Goal: Task Accomplishment & Management: Manage account settings

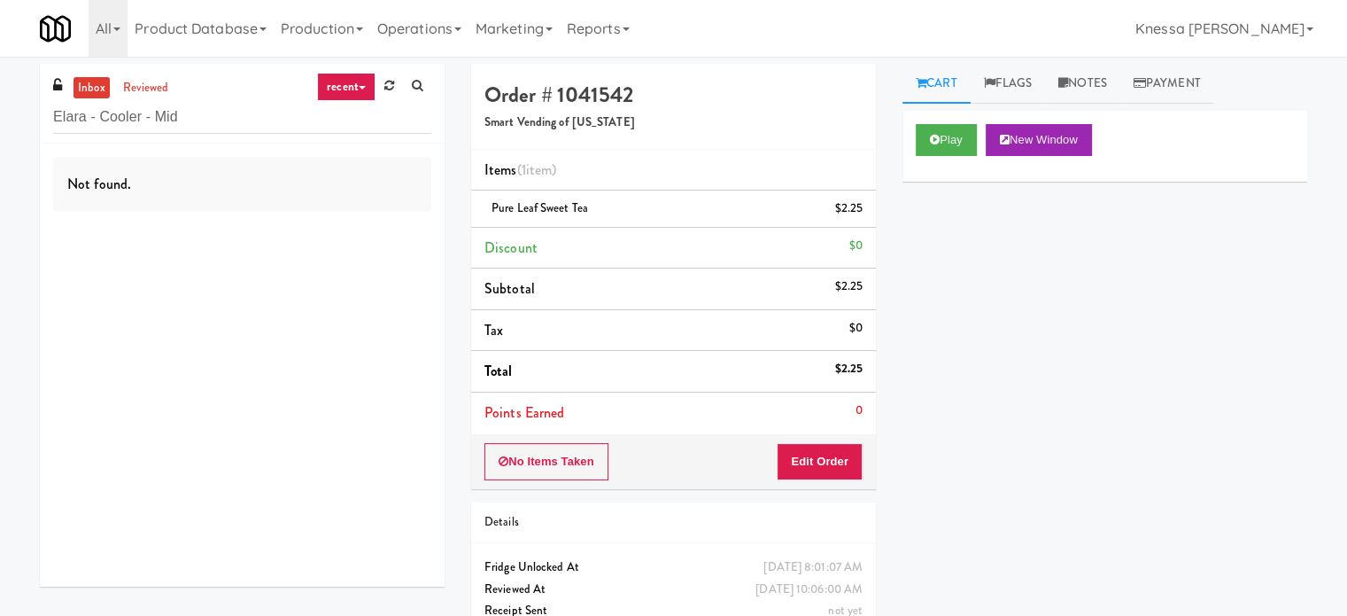
click at [1279, 37] on link "Knessa [PERSON_NAME]" at bounding box center [1224, 28] width 192 height 57
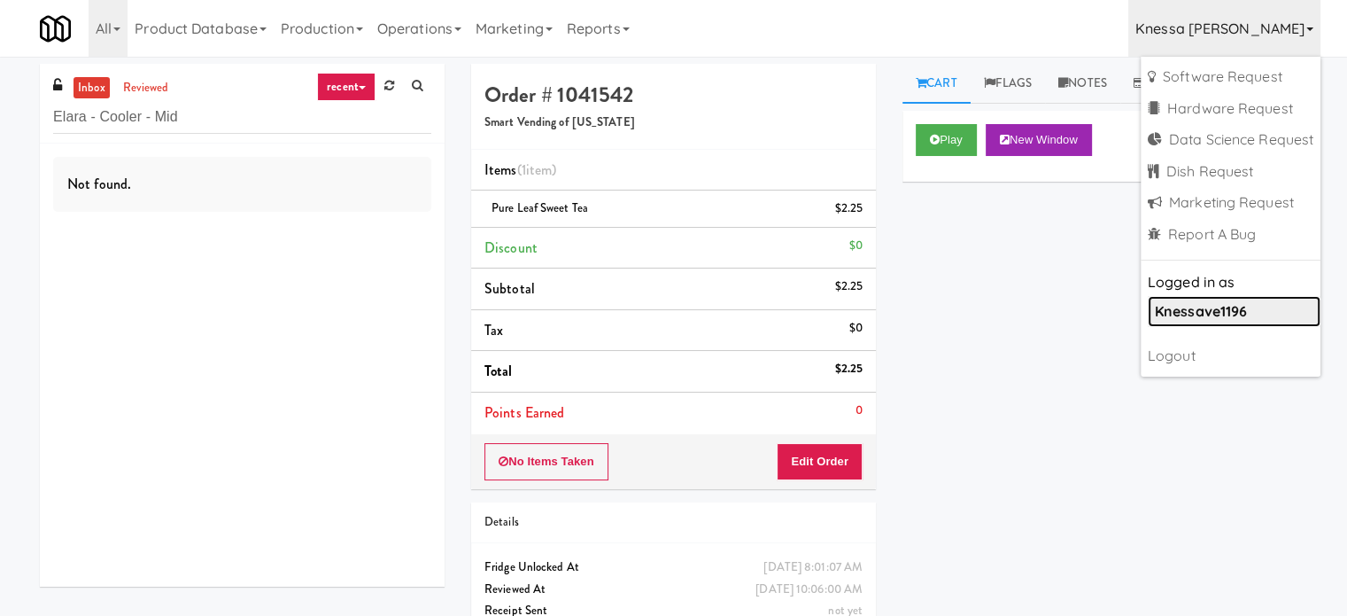
click at [1208, 302] on b "knessave1196" at bounding box center [1201, 311] width 92 height 18
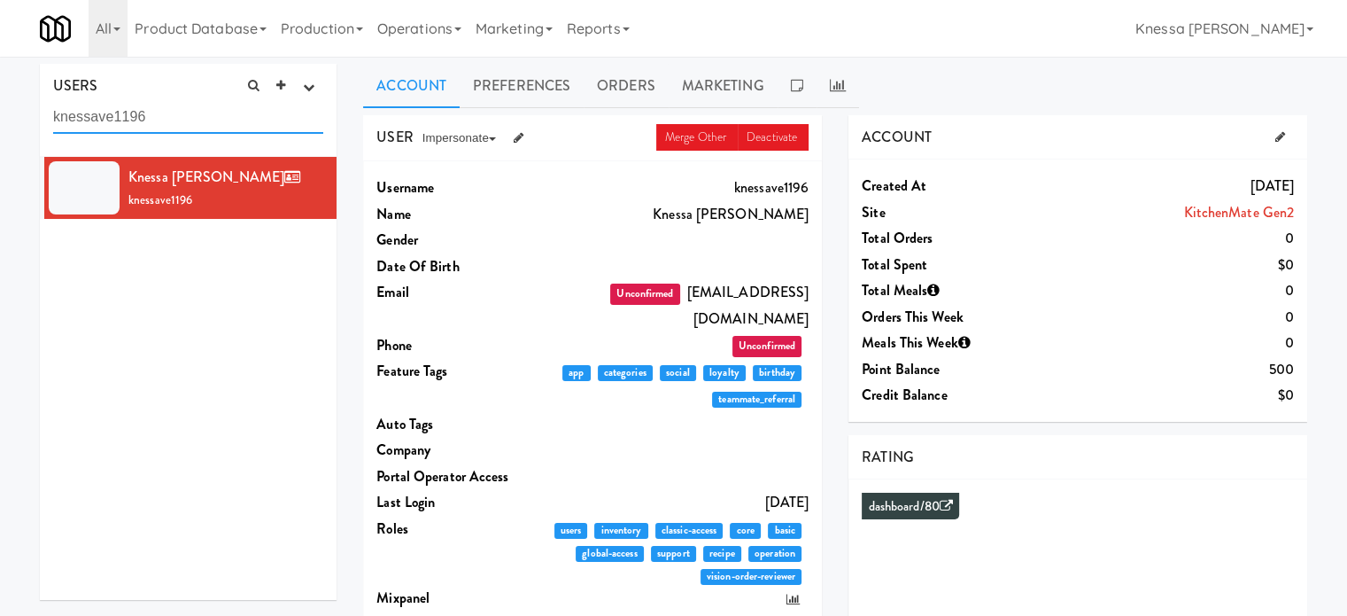
click at [225, 116] on input "knessave1196" at bounding box center [188, 117] width 270 height 33
paste input "IKEA Vaughan Store"
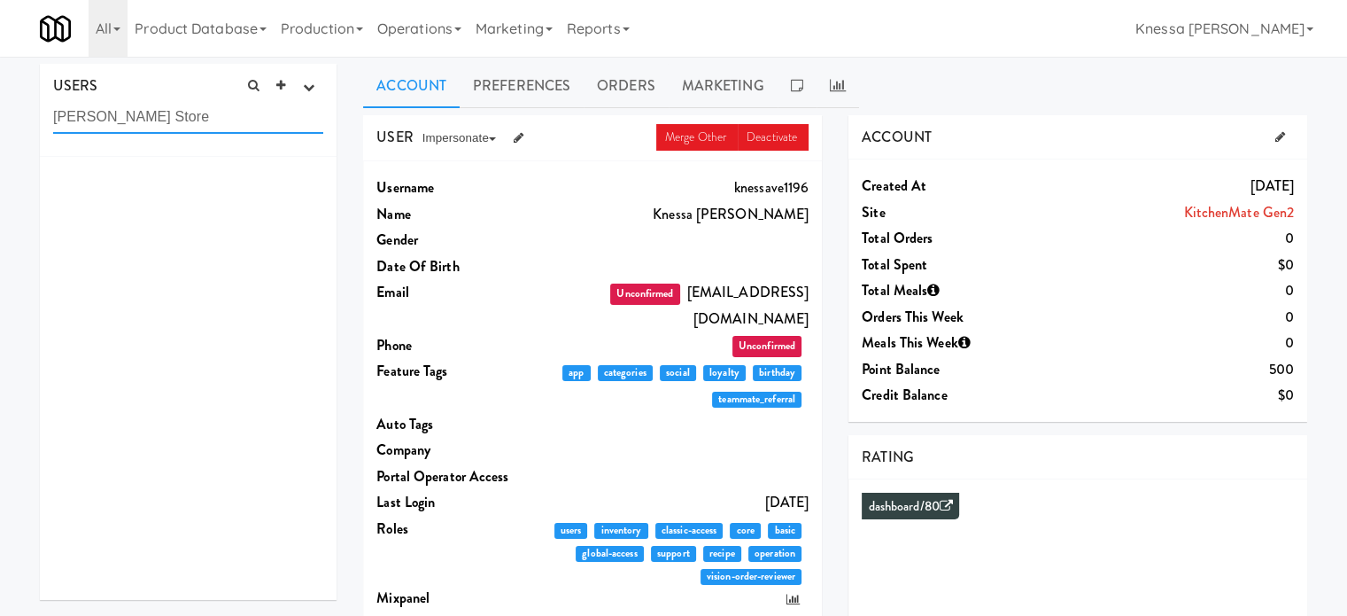
type input "IKEA Vaughan Store"
click at [216, 275] on div at bounding box center [188, 378] width 297 height 443
click at [92, 25] on link "All" at bounding box center [108, 28] width 39 height 57
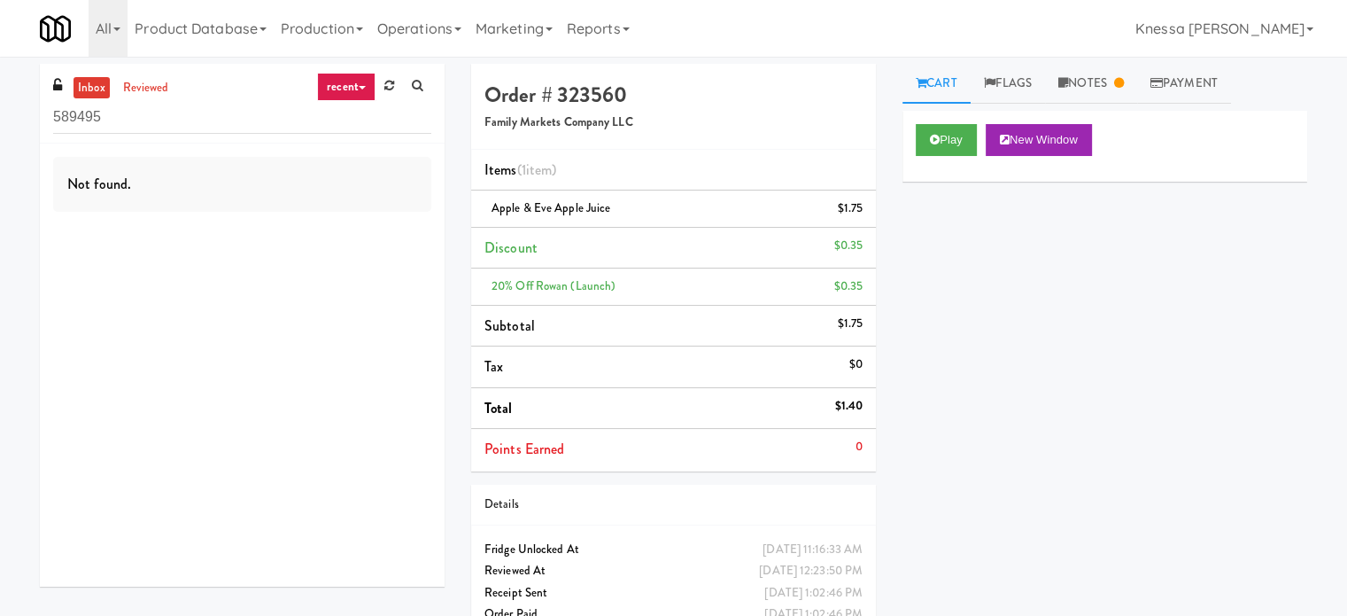
click at [149, 131] on input "589495" at bounding box center [242, 117] width 378 height 33
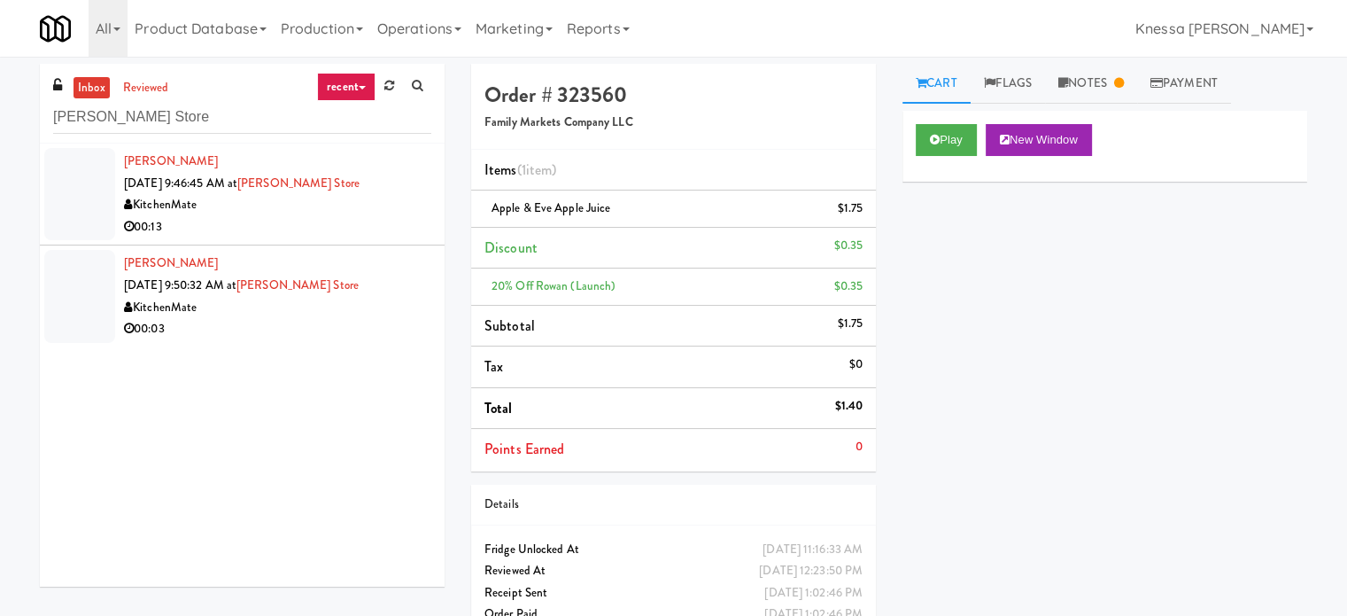
type input "IKEA Vaughan Store"
click at [378, 217] on div "00:13" at bounding box center [277, 227] width 307 height 22
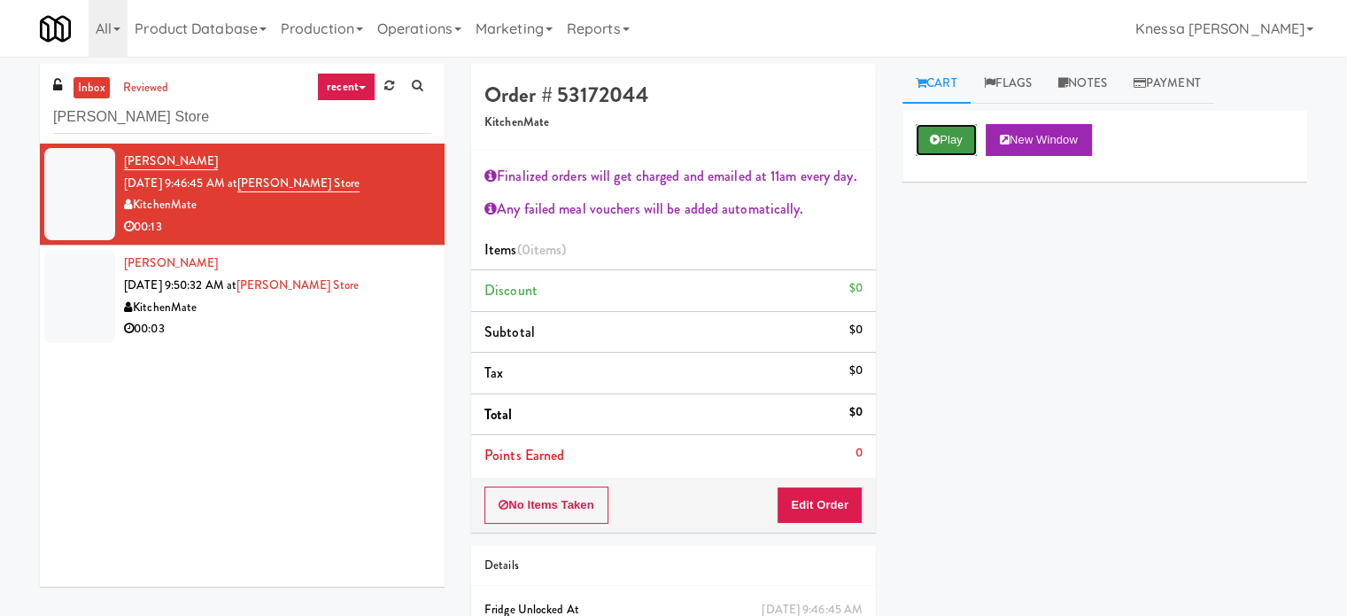
click at [942, 144] on button "Play" at bounding box center [946, 140] width 61 height 32
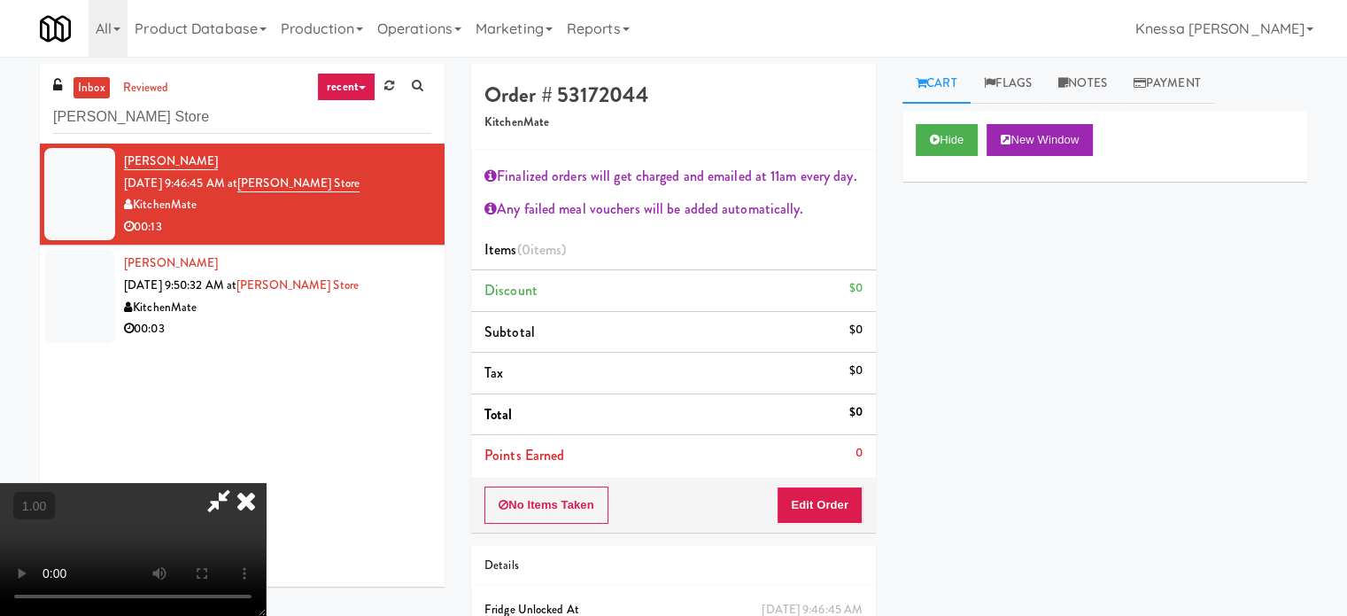
click at [266, 483] on video at bounding box center [133, 549] width 266 height 133
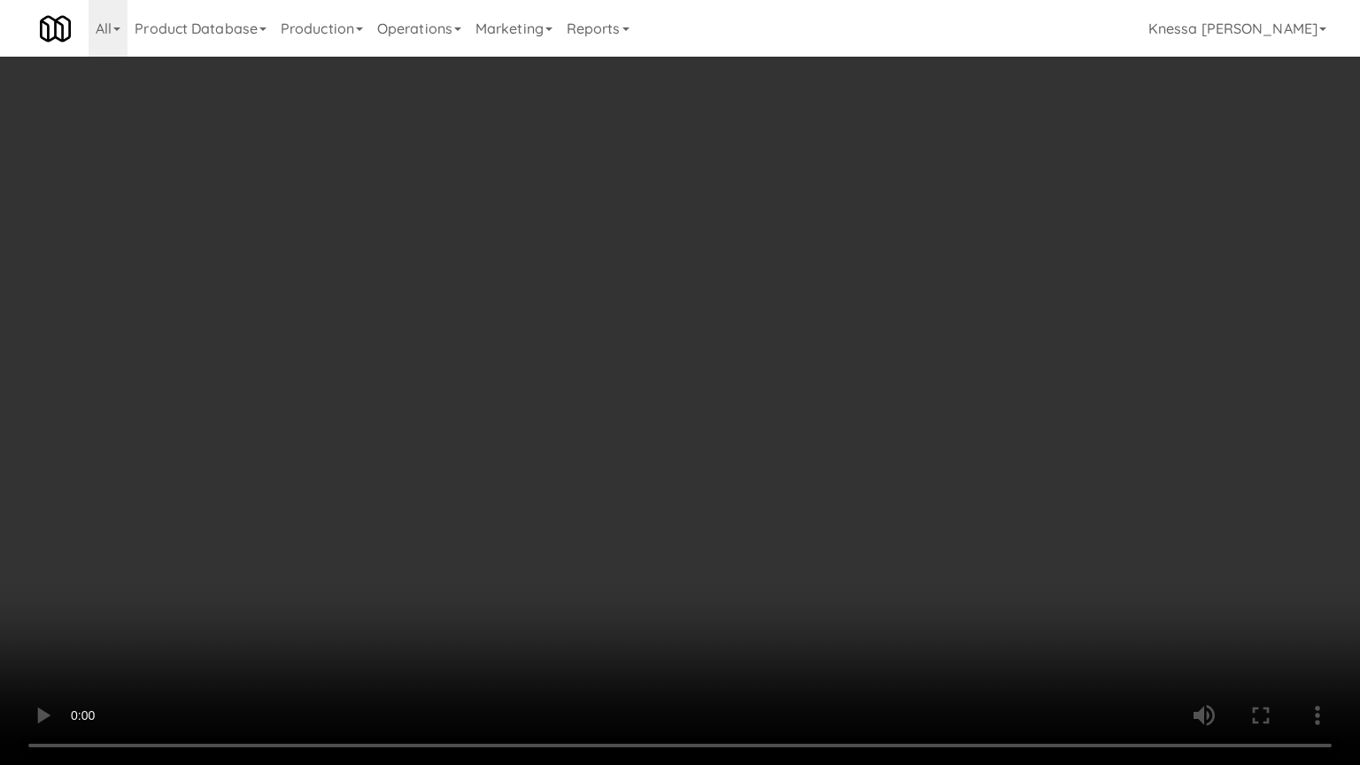
click at [687, 492] on video at bounding box center [680, 382] width 1360 height 765
click at [778, 484] on video at bounding box center [680, 382] width 1360 height 765
click at [713, 340] on video at bounding box center [680, 382] width 1360 height 765
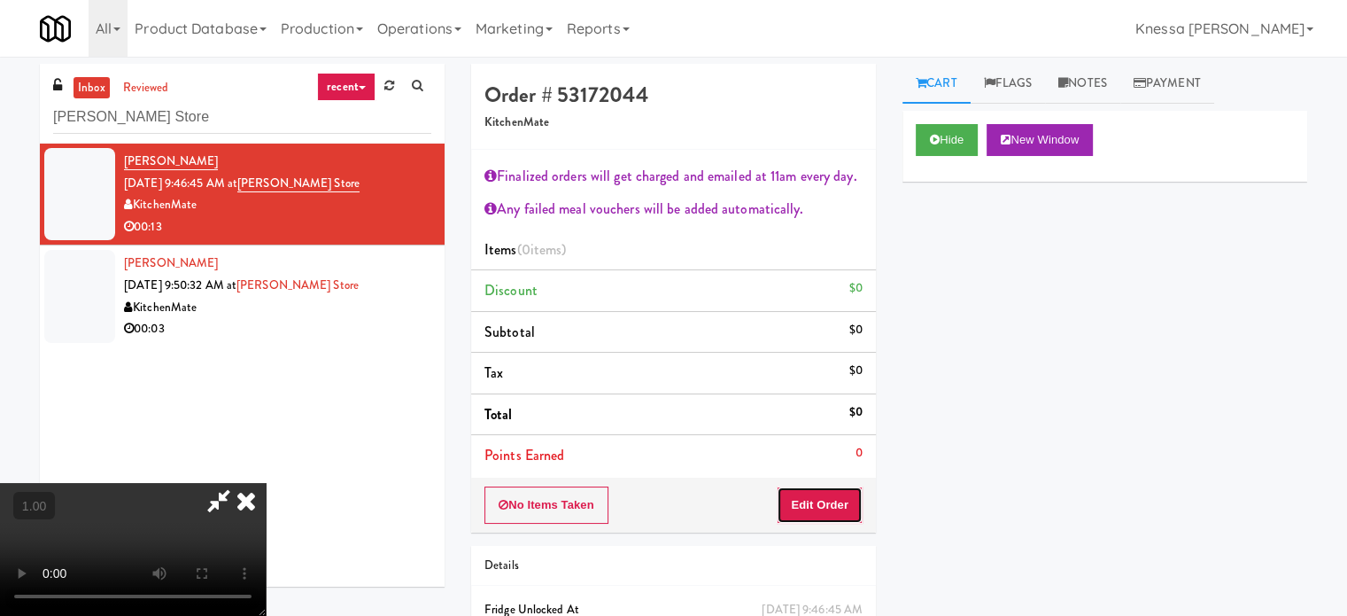
click at [834, 507] on button "Edit Order" at bounding box center [820, 504] width 86 height 37
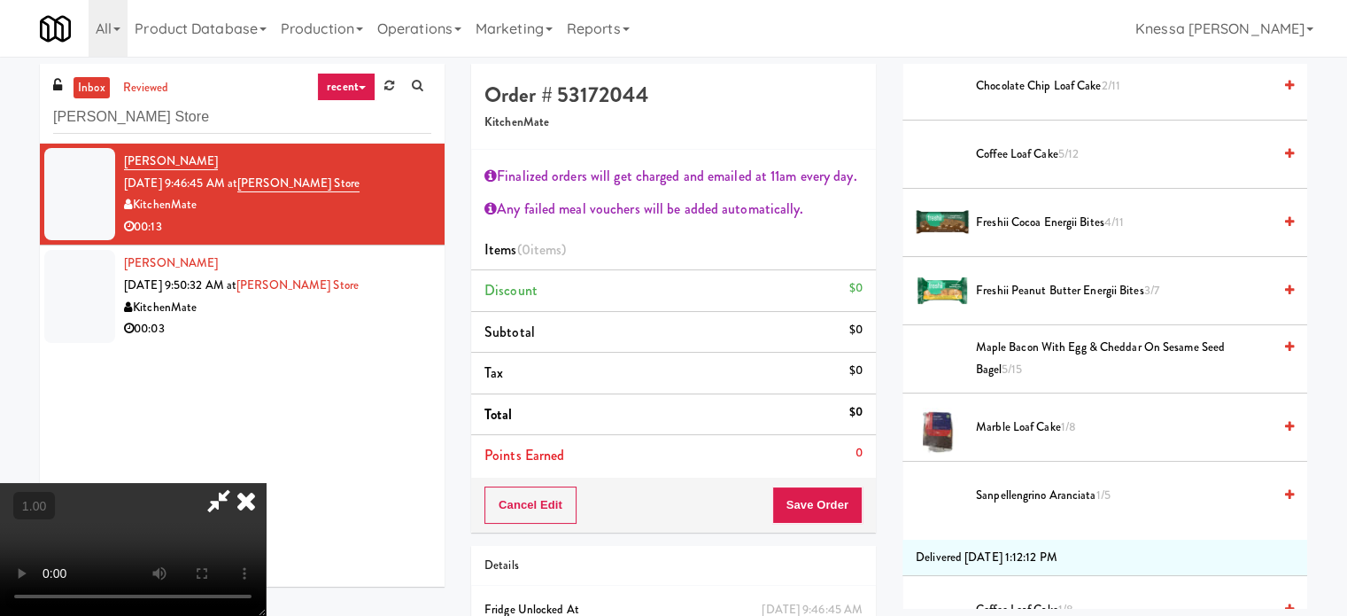
scroll to position [330, 0]
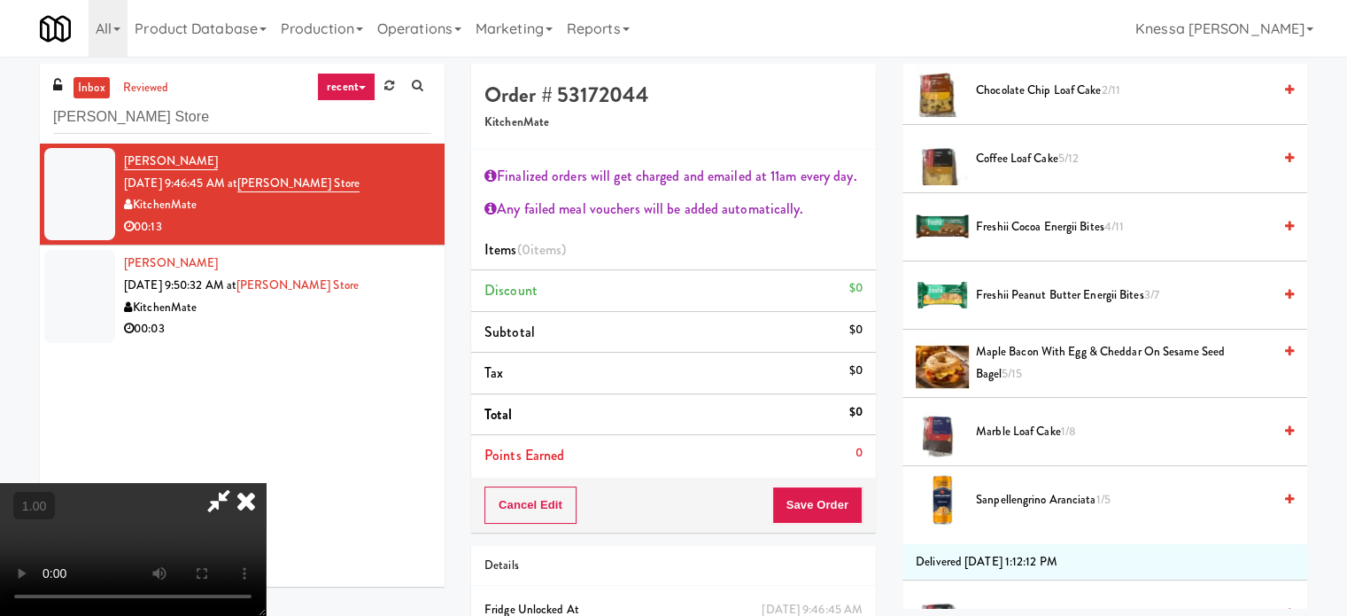
click at [1018, 353] on span "Maple Bacon with Egg & Cheddar on Sesame Seed Bagel 5/15" at bounding box center [1124, 362] width 296 height 43
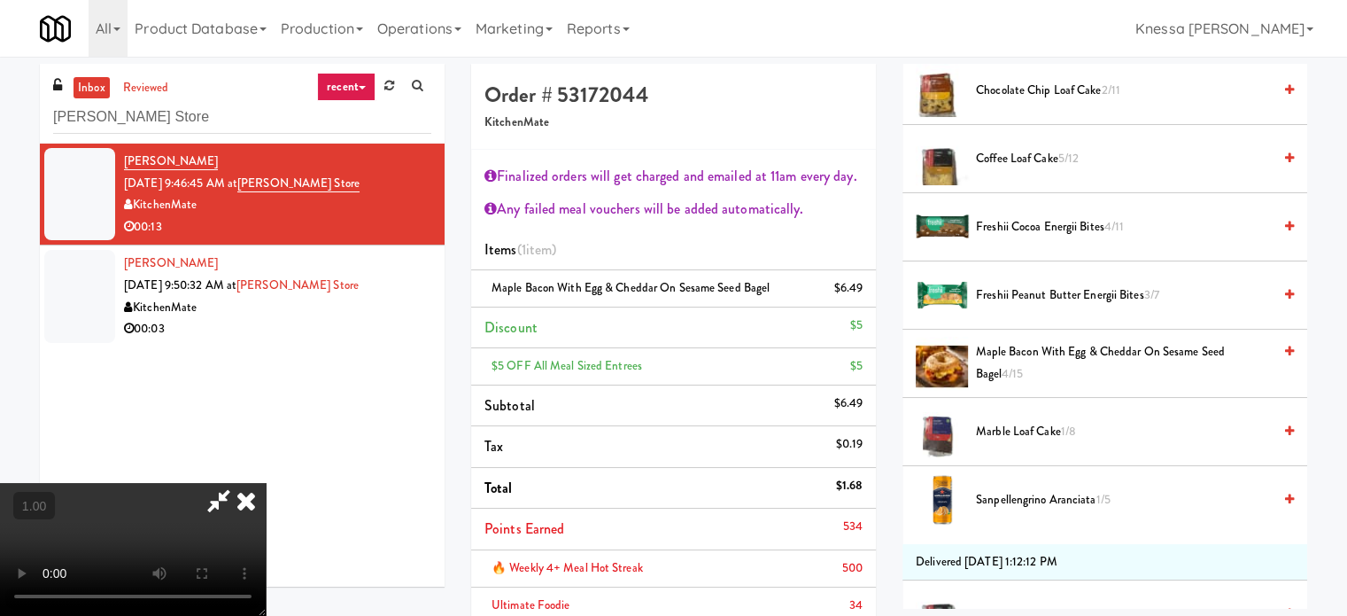
click at [266, 483] on video at bounding box center [133, 549] width 266 height 133
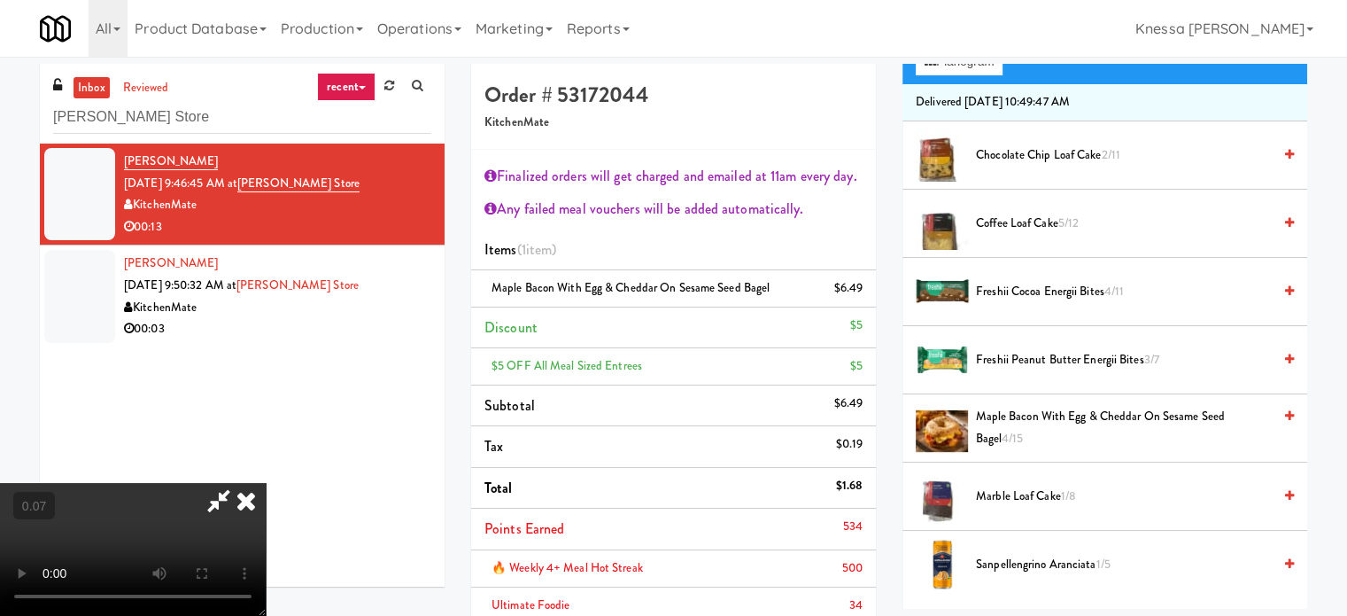
scroll to position [242, 0]
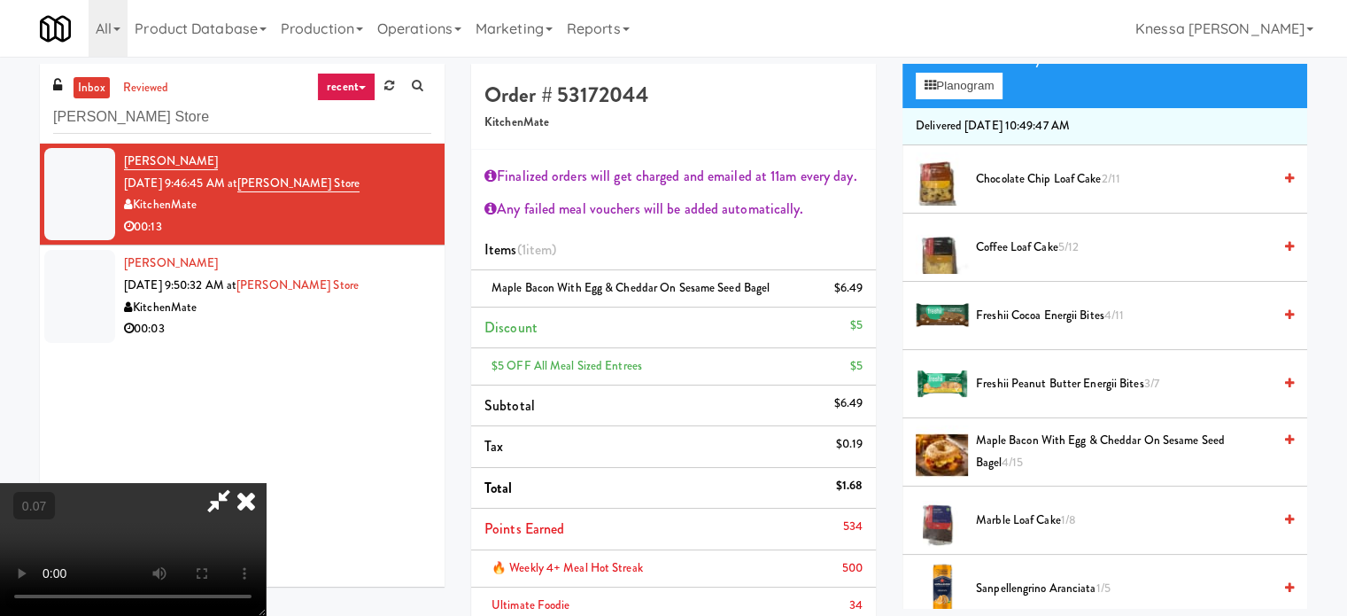
click at [1050, 177] on span "Chocolate Chip Loaf Cake 2/11" at bounding box center [1124, 179] width 296 height 22
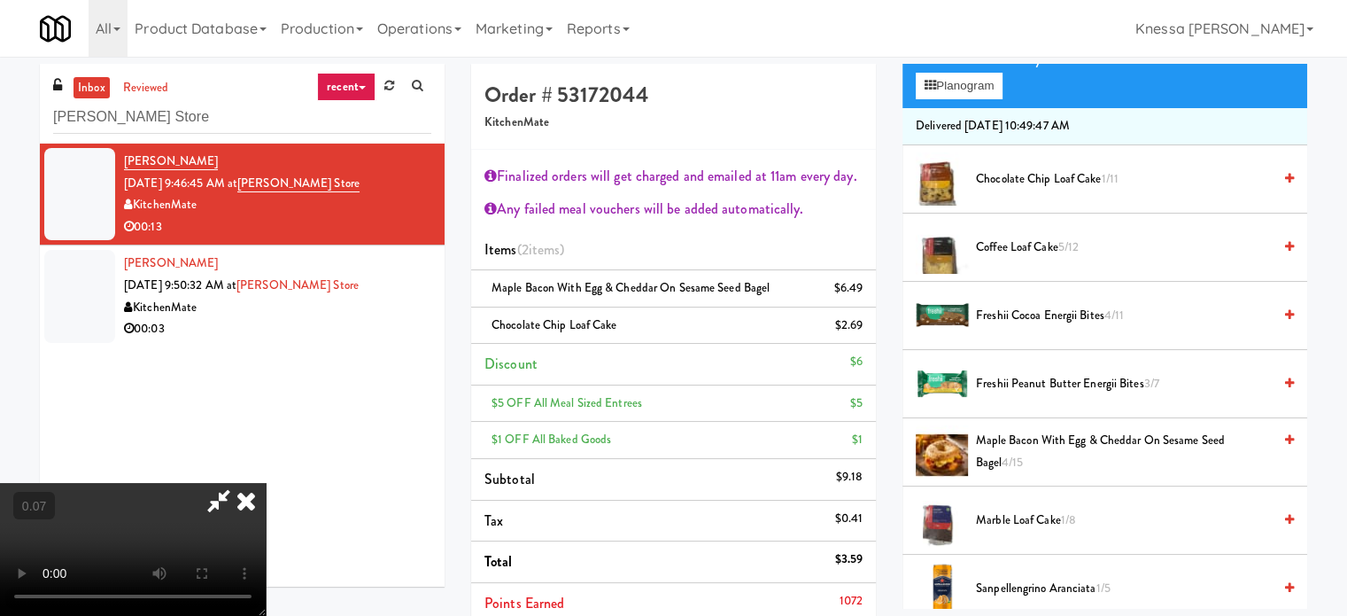
click at [266, 483] on video at bounding box center [133, 549] width 266 height 133
click at [266, 483] on icon at bounding box center [246, 500] width 39 height 35
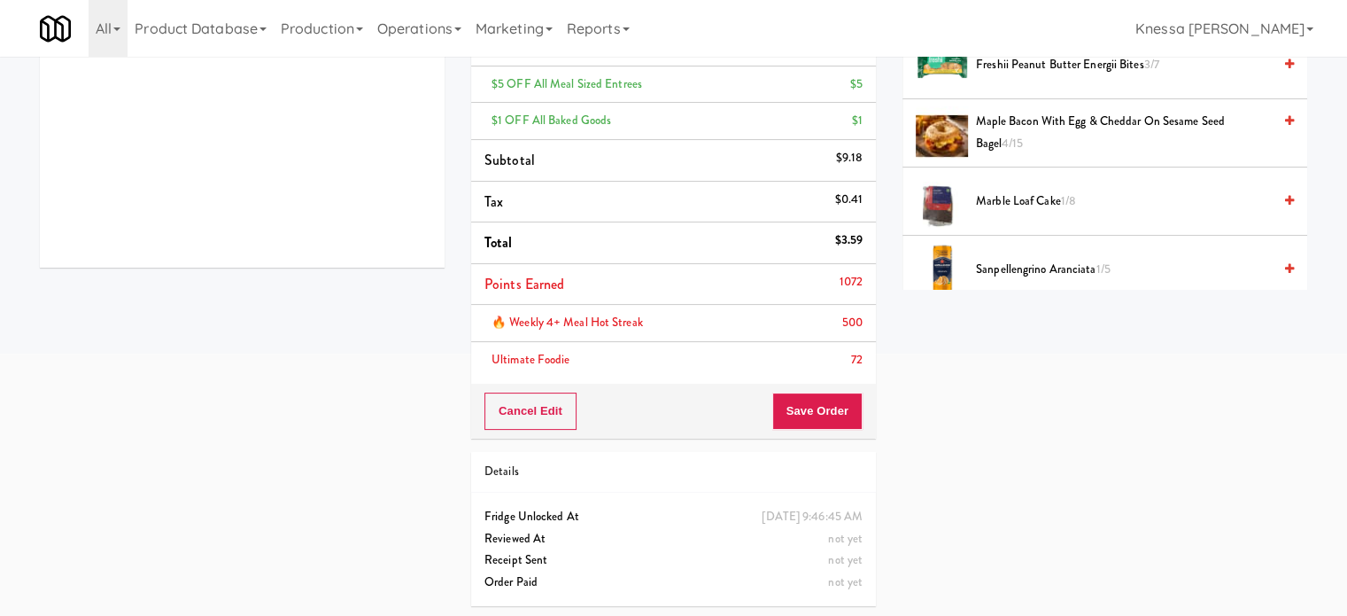
scroll to position [320, 0]
click at [832, 403] on button "Save Order" at bounding box center [817, 409] width 90 height 37
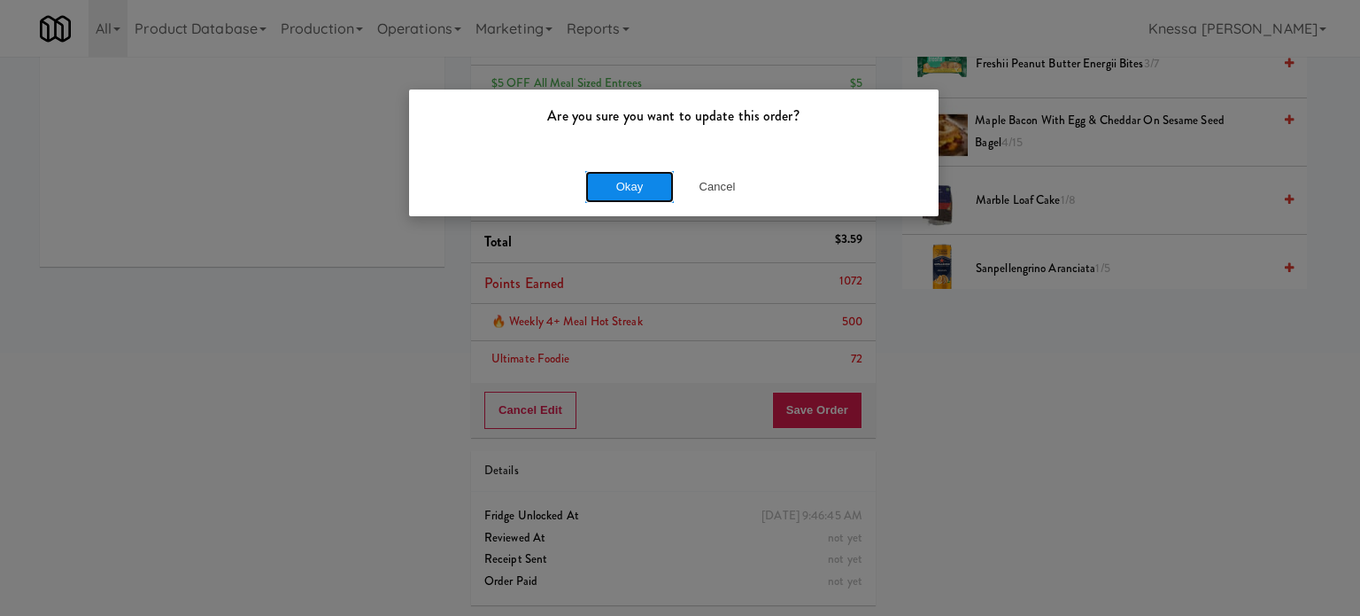
click at [655, 190] on button "Okay" at bounding box center [629, 187] width 89 height 32
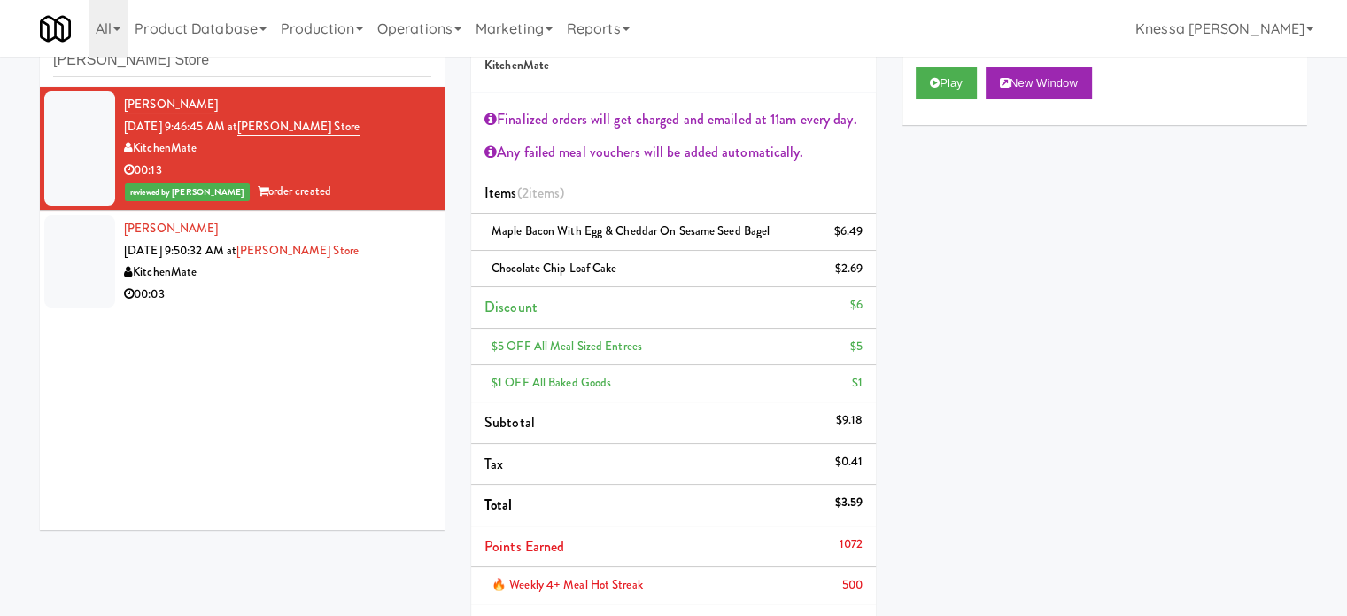
scroll to position [54, 0]
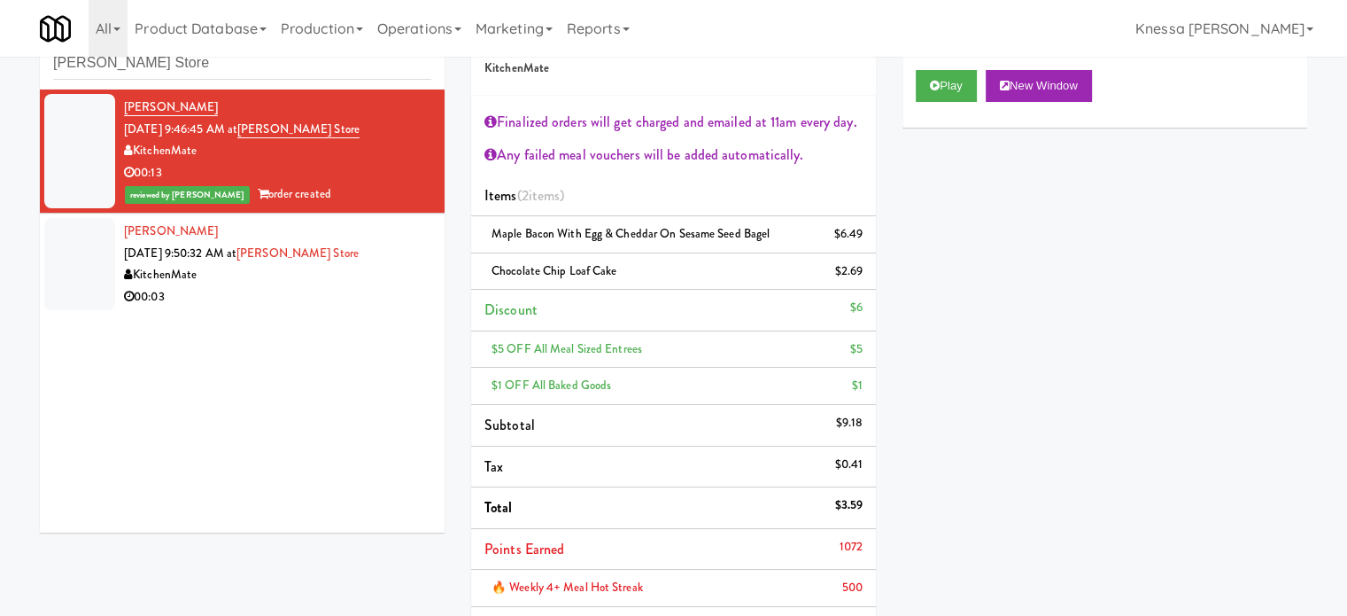
click at [329, 297] on div "00:03" at bounding box center [277, 297] width 307 height 22
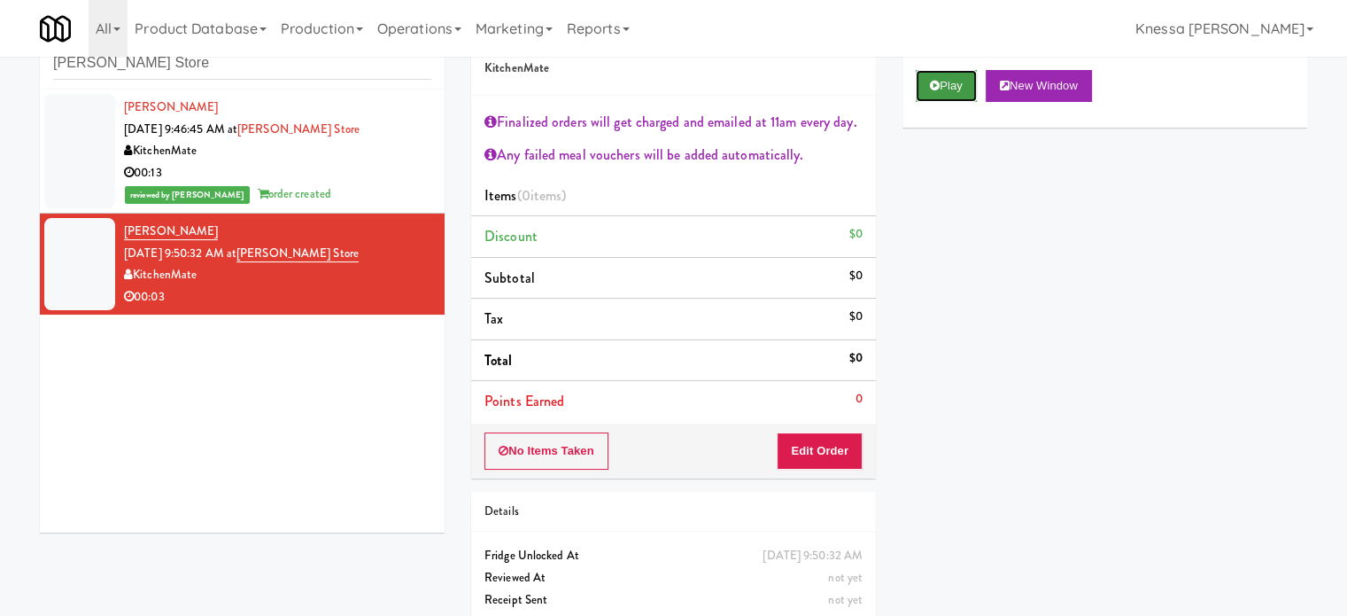
click at [942, 81] on button "Play" at bounding box center [946, 86] width 61 height 32
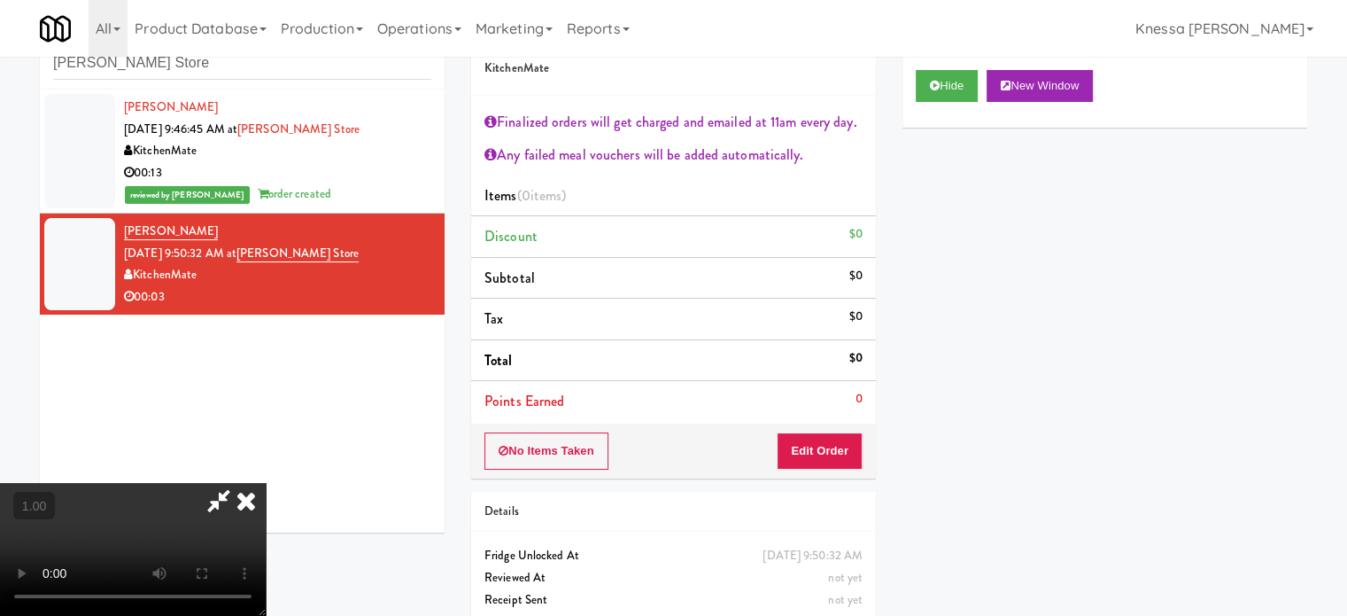
click at [266, 483] on video at bounding box center [133, 549] width 266 height 133
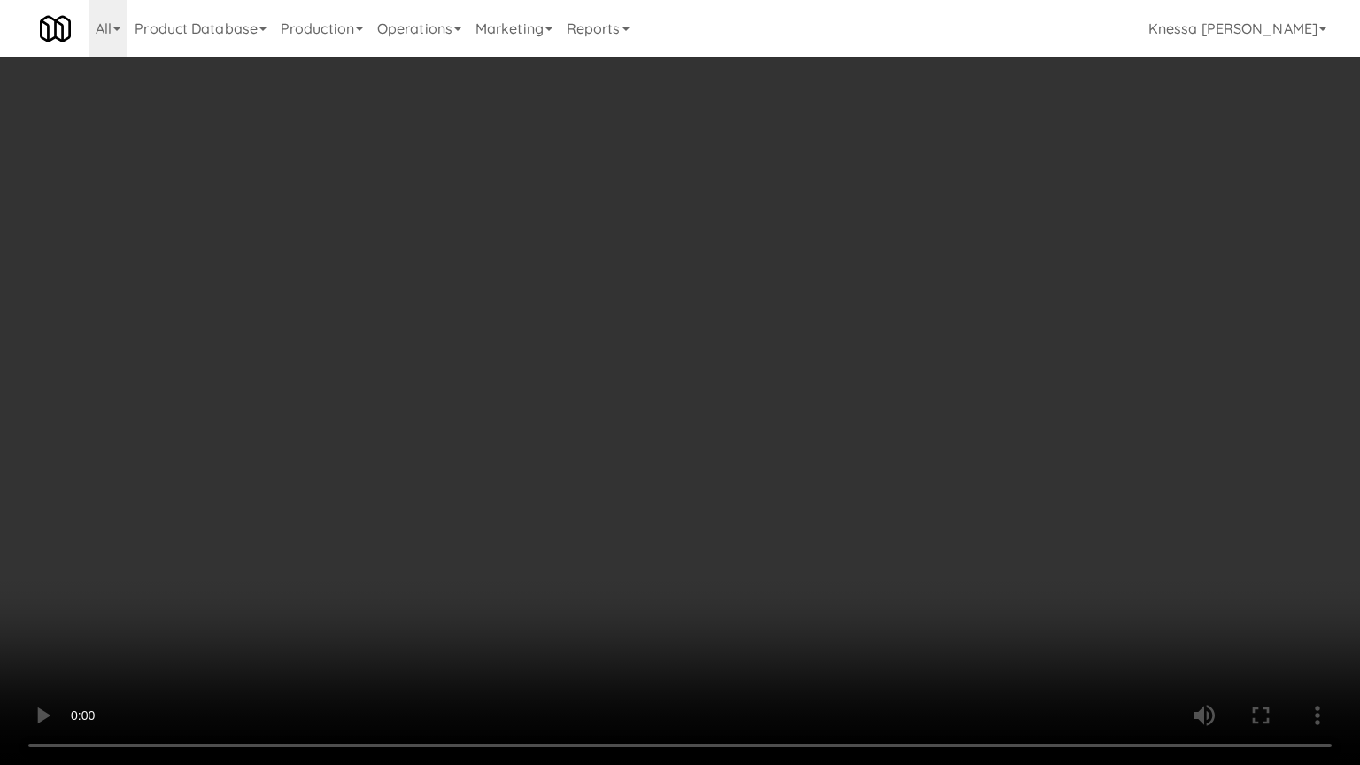
click at [624, 332] on video at bounding box center [680, 382] width 1360 height 765
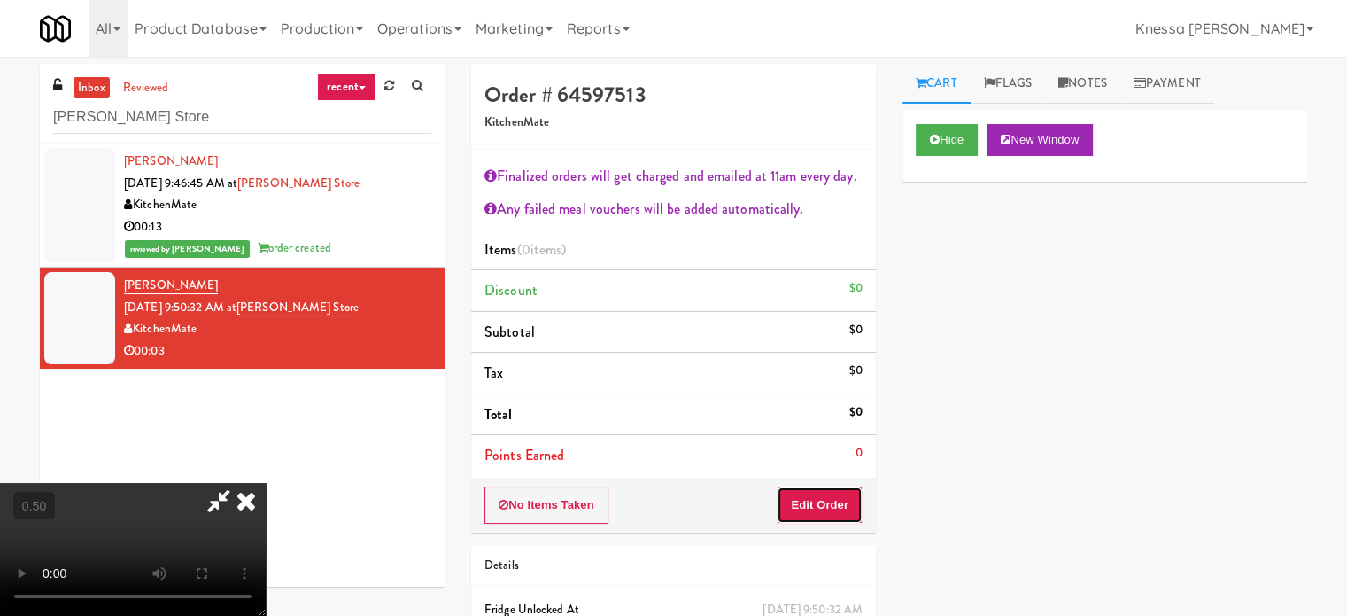
click at [836, 495] on button "Edit Order" at bounding box center [820, 504] width 86 height 37
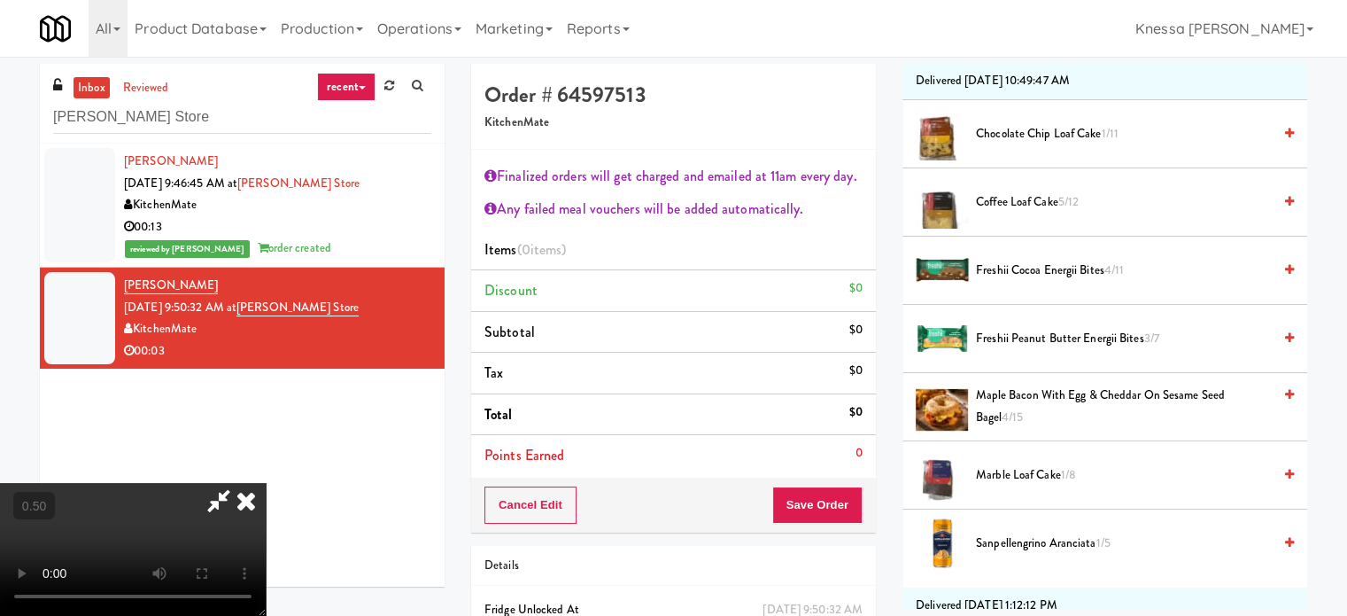
scroll to position [266, 0]
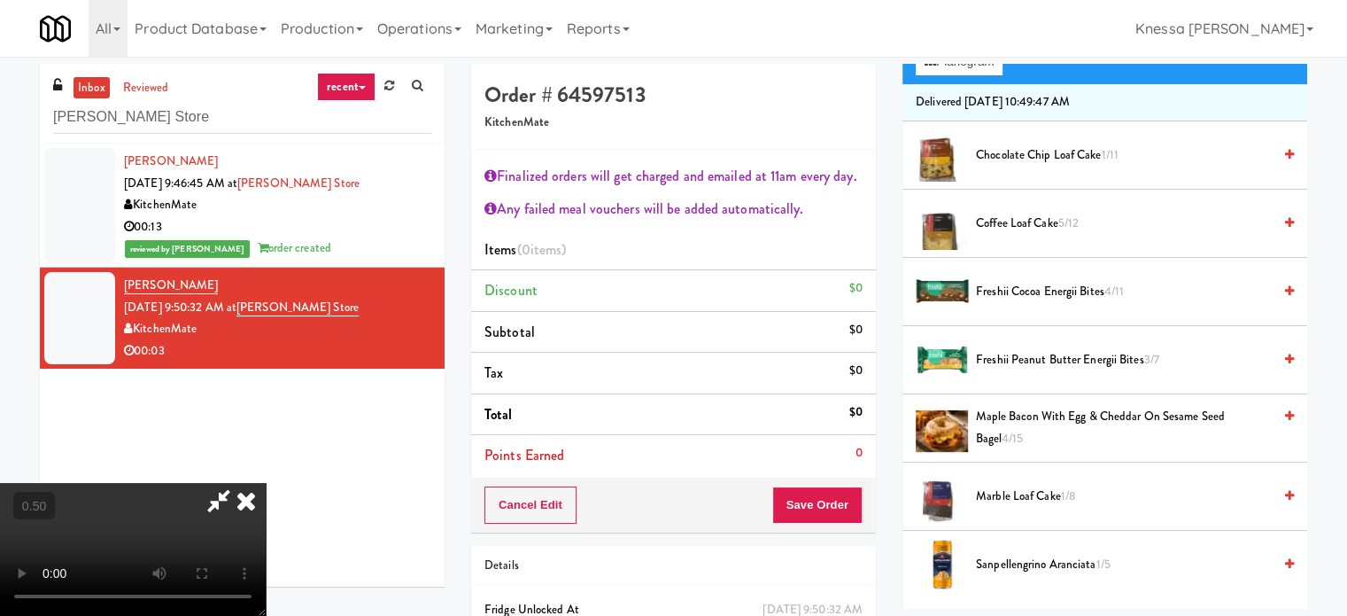
click at [1005, 290] on span "Freshii Cocoa Energii Bites 4/11" at bounding box center [1124, 292] width 296 height 22
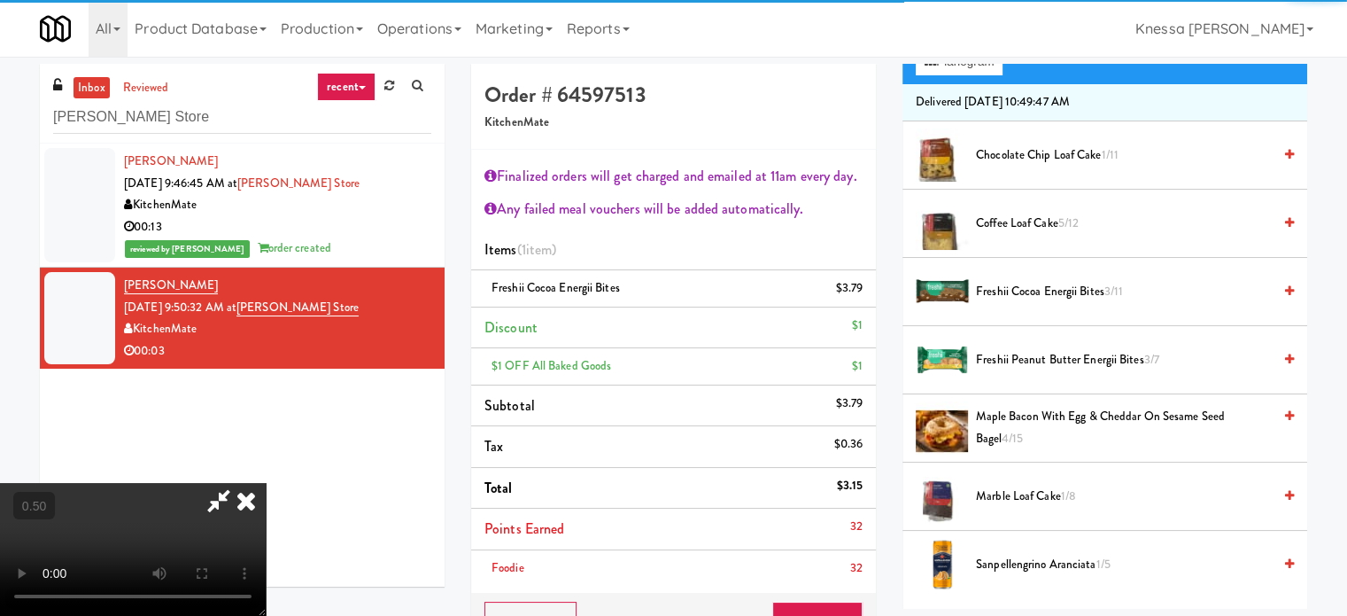
click at [266, 483] on video at bounding box center [133, 549] width 266 height 133
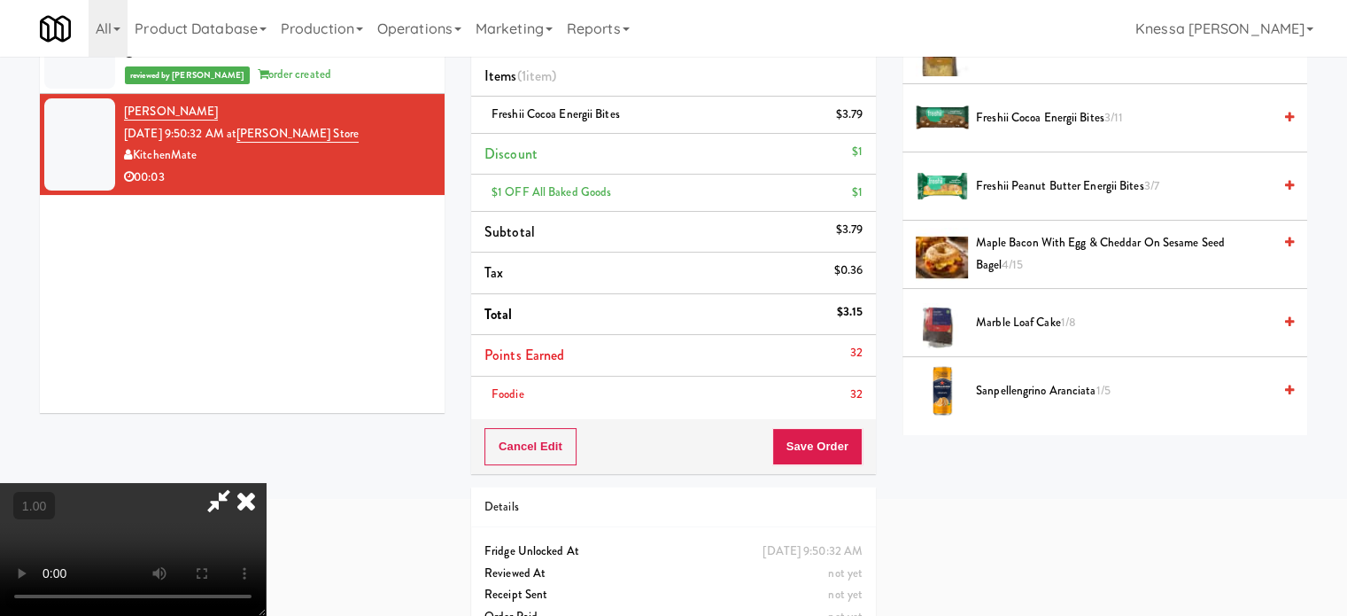
scroll to position [177, 0]
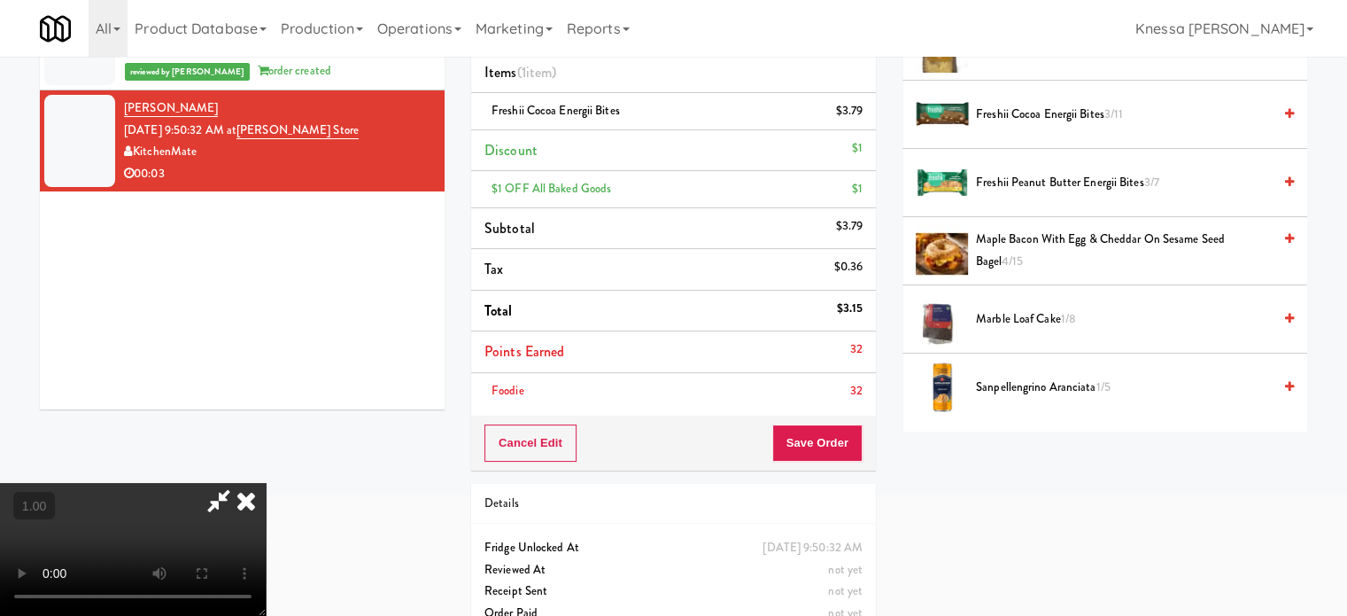
click at [239, 483] on icon at bounding box center [218, 500] width 41 height 35
click at [807, 440] on button "Save Order" at bounding box center [817, 442] width 90 height 37
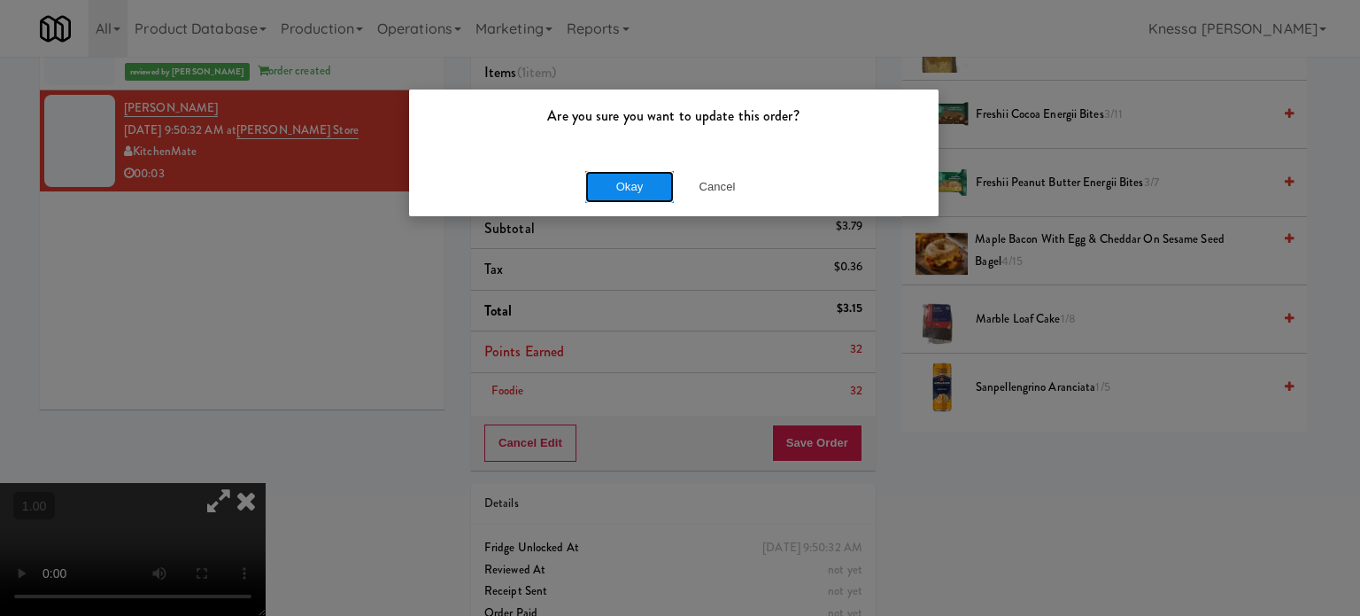
click at [606, 192] on button "Okay" at bounding box center [629, 187] width 89 height 32
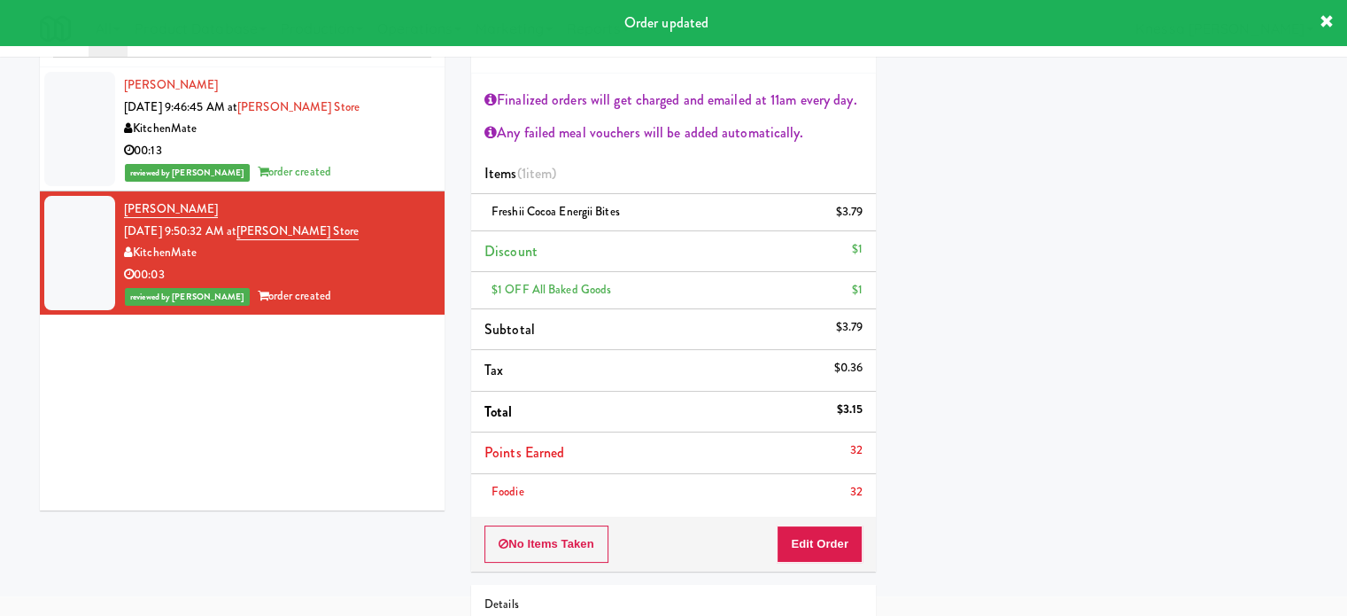
scroll to position [0, 0]
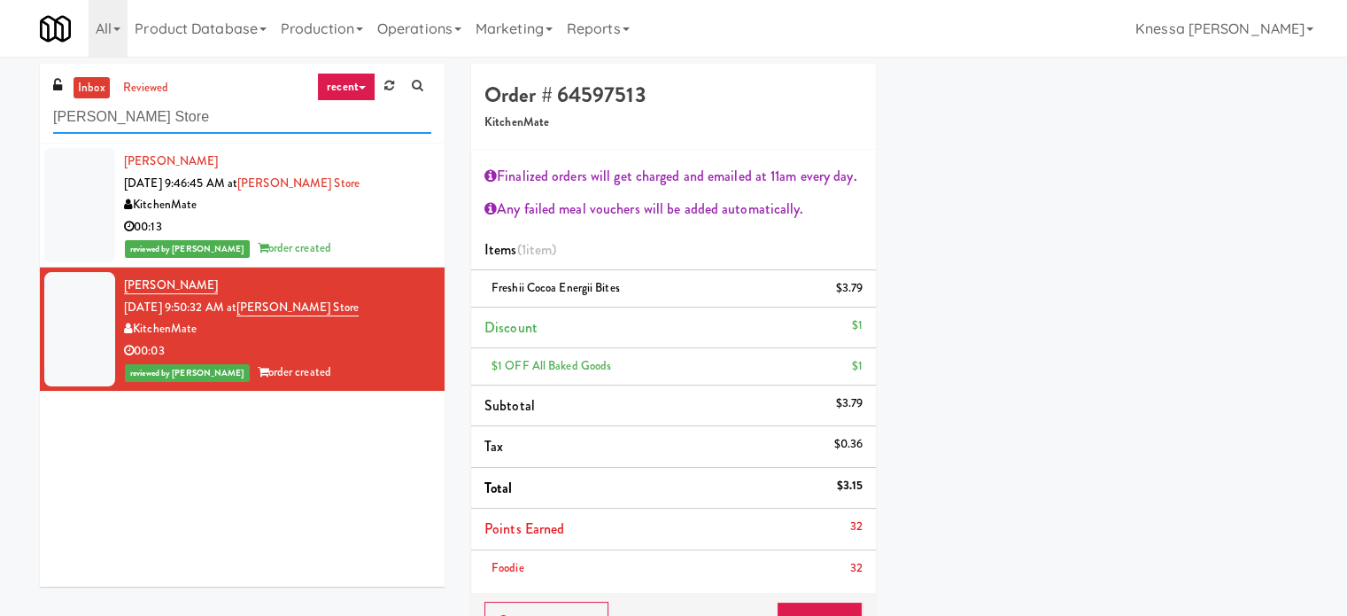
click at [244, 123] on input "IKEA Vaughan Store" at bounding box center [242, 117] width 378 height 33
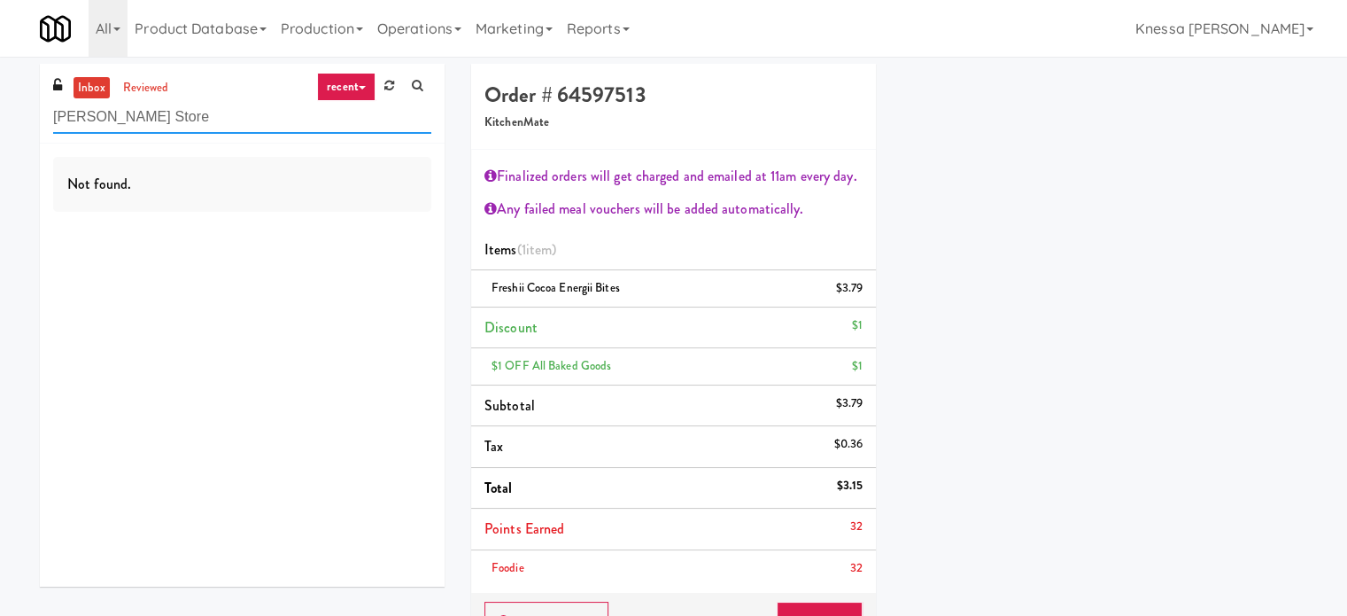
click at [164, 109] on input "IKEA Vaughan Store" at bounding box center [242, 117] width 378 height 33
click at [198, 120] on input "IKEA Vaughan Store" at bounding box center [242, 117] width 378 height 33
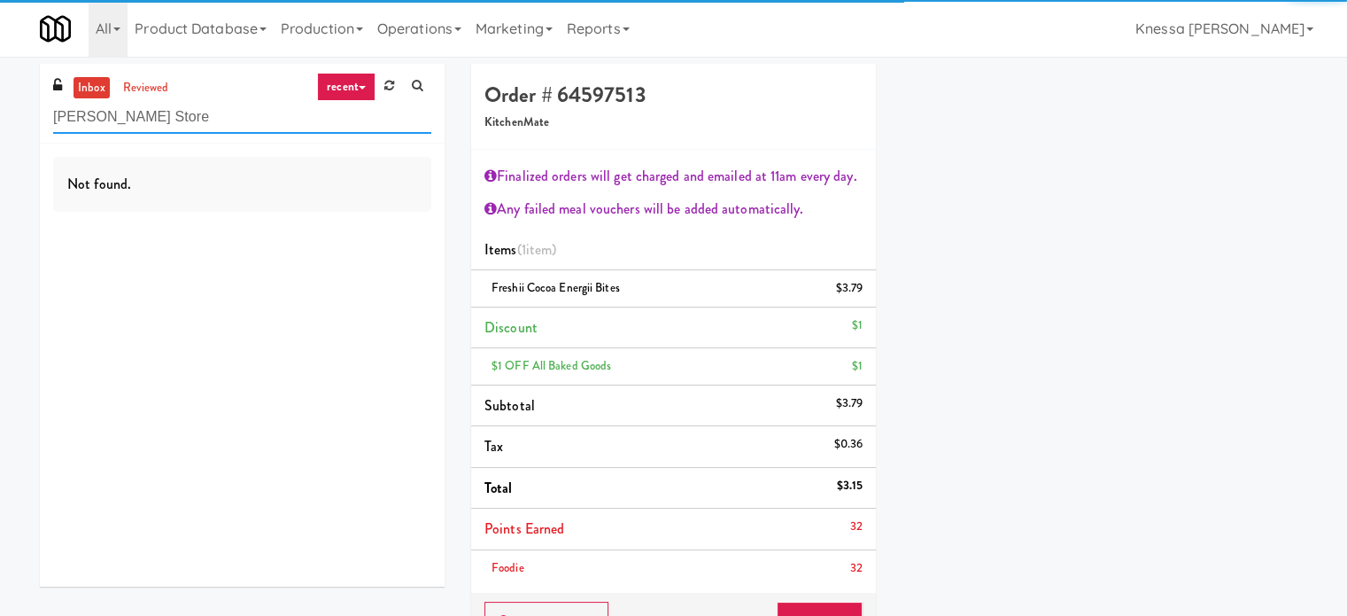
click at [198, 120] on input "IKEA Vaughan Store" at bounding box center [242, 117] width 378 height 33
